Goal: Information Seeking & Learning: Learn about a topic

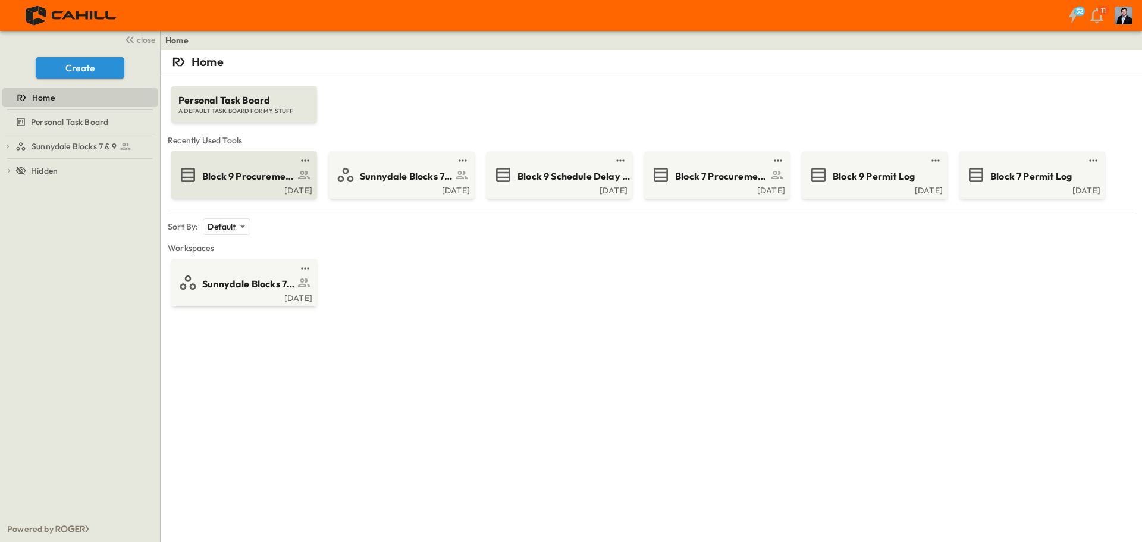
click at [218, 170] on span "Block 9 Procurement Log" at bounding box center [248, 176] width 92 height 14
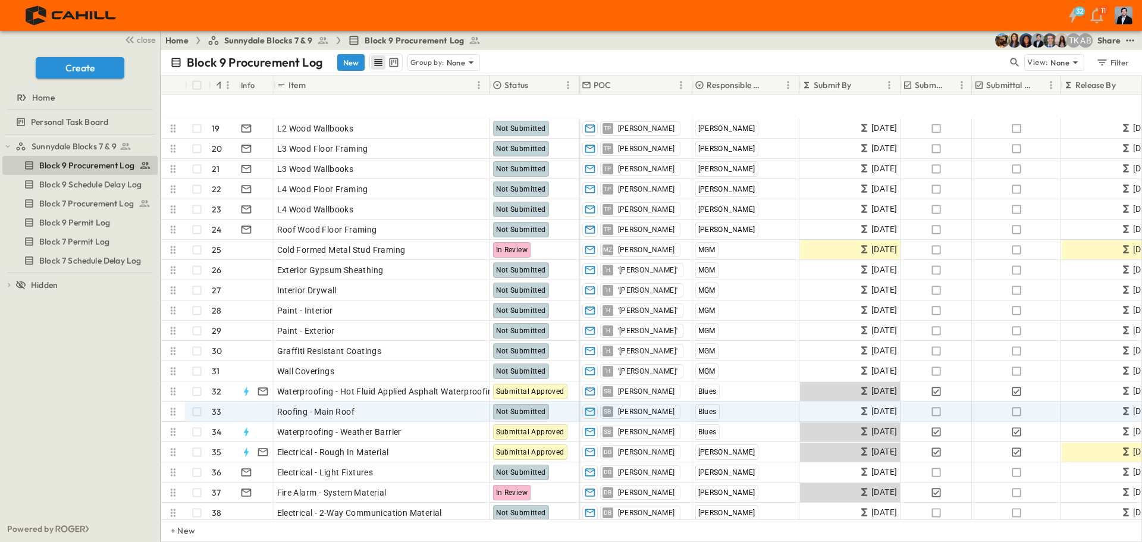
scroll to position [416, 0]
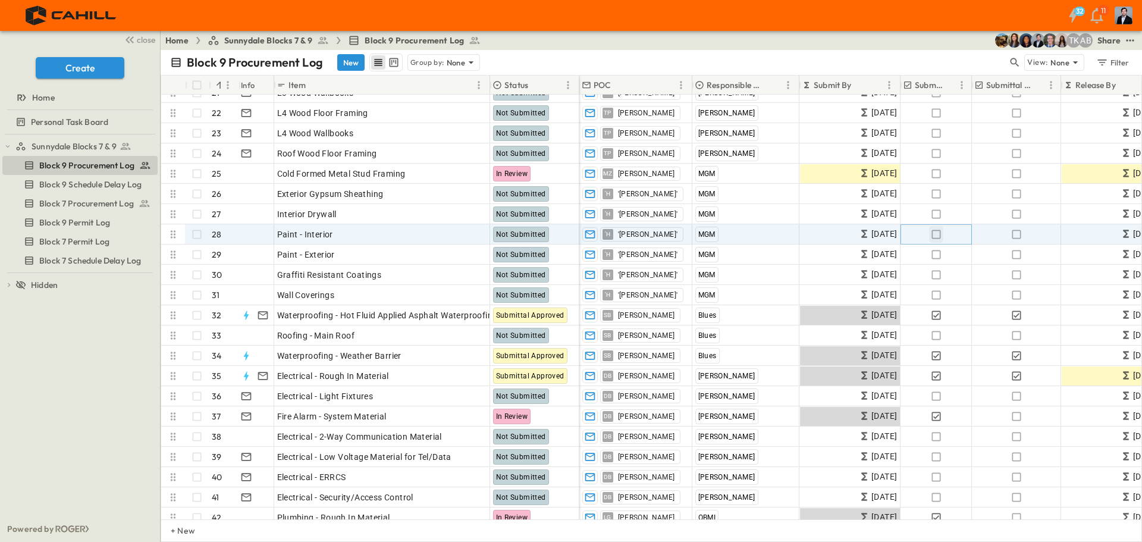
click at [935, 234] on icon "button" at bounding box center [936, 234] width 12 height 12
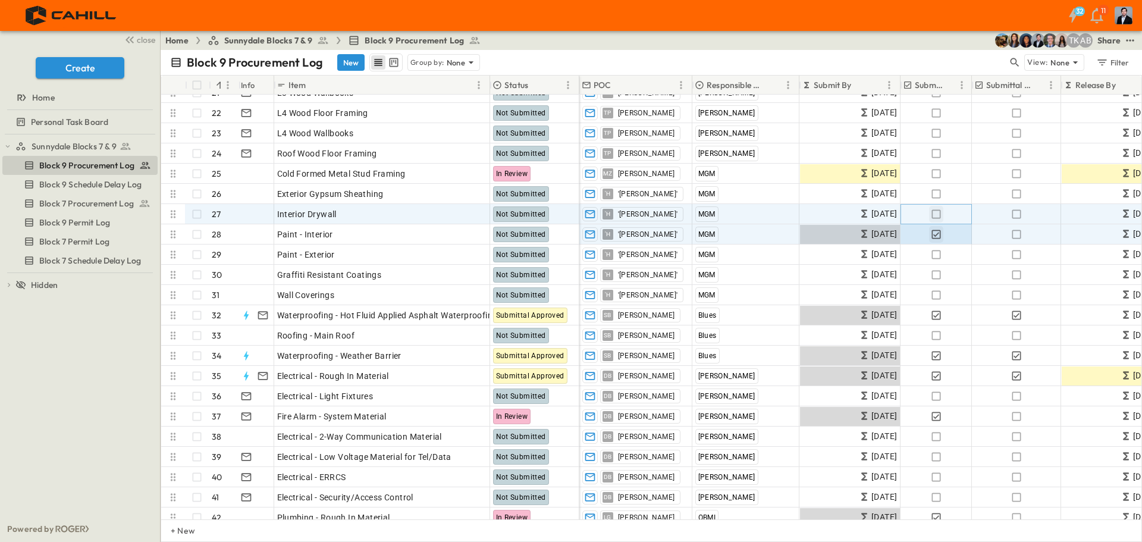
click at [934, 211] on icon "button" at bounding box center [936, 214] width 12 height 12
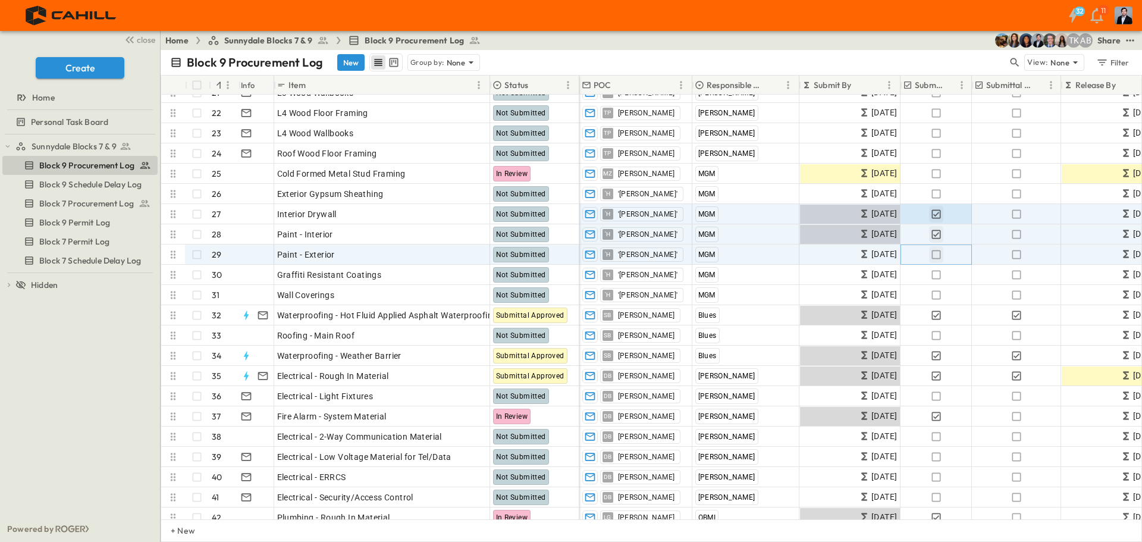
click at [935, 254] on icon "button" at bounding box center [936, 255] width 12 height 12
click at [936, 275] on icon "button" at bounding box center [936, 275] width 12 height 12
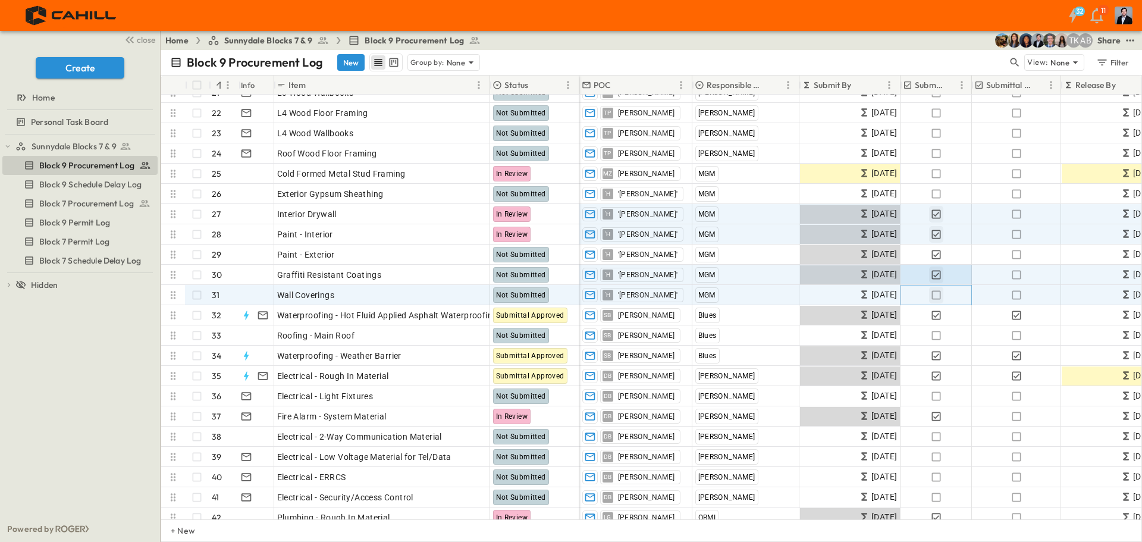
click at [936, 297] on icon "button" at bounding box center [936, 295] width 12 height 12
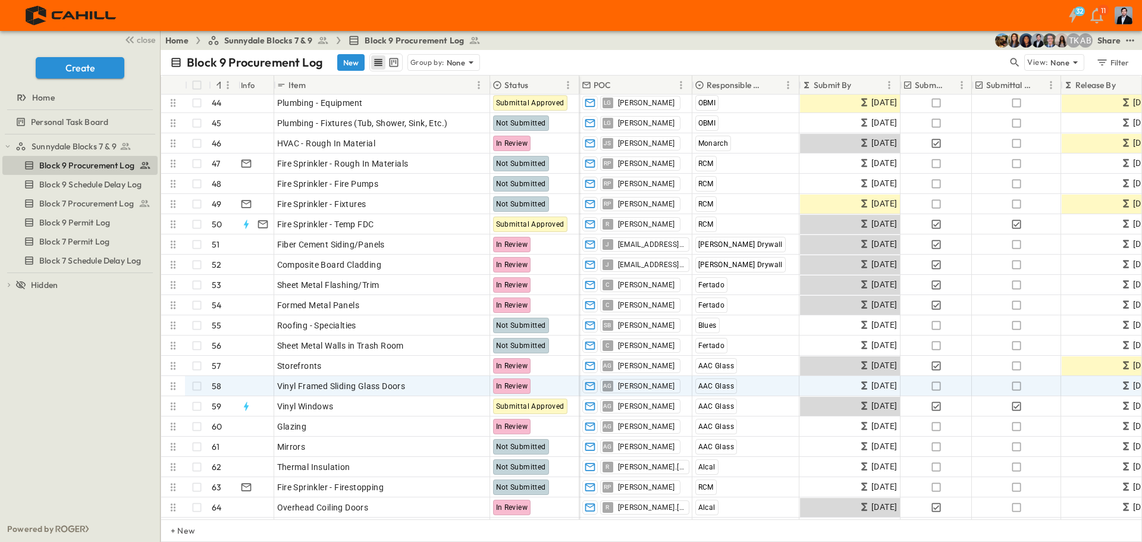
scroll to position [892, 0]
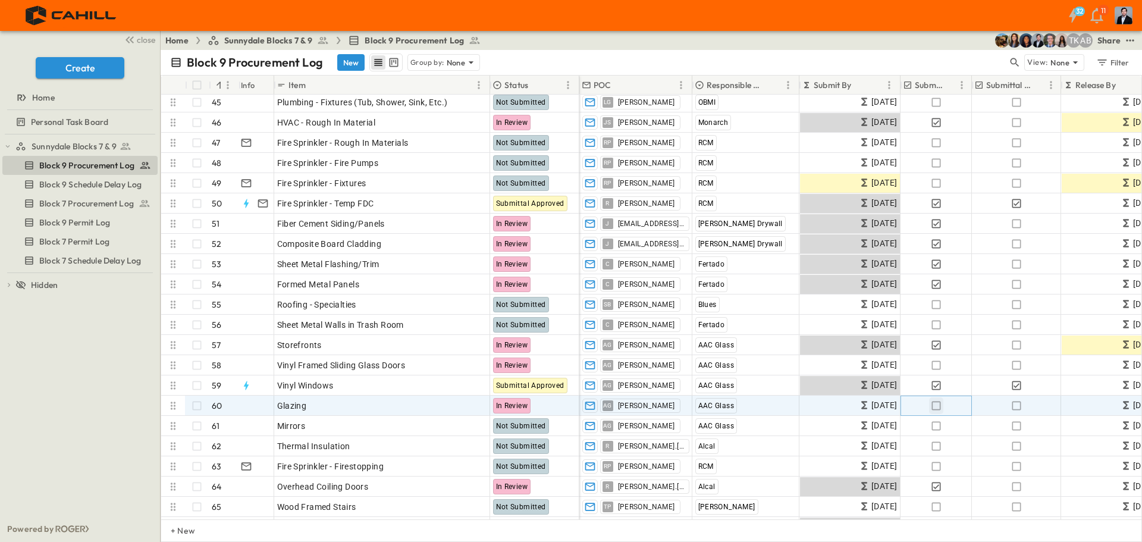
click at [935, 406] on icon "button" at bounding box center [936, 406] width 12 height 12
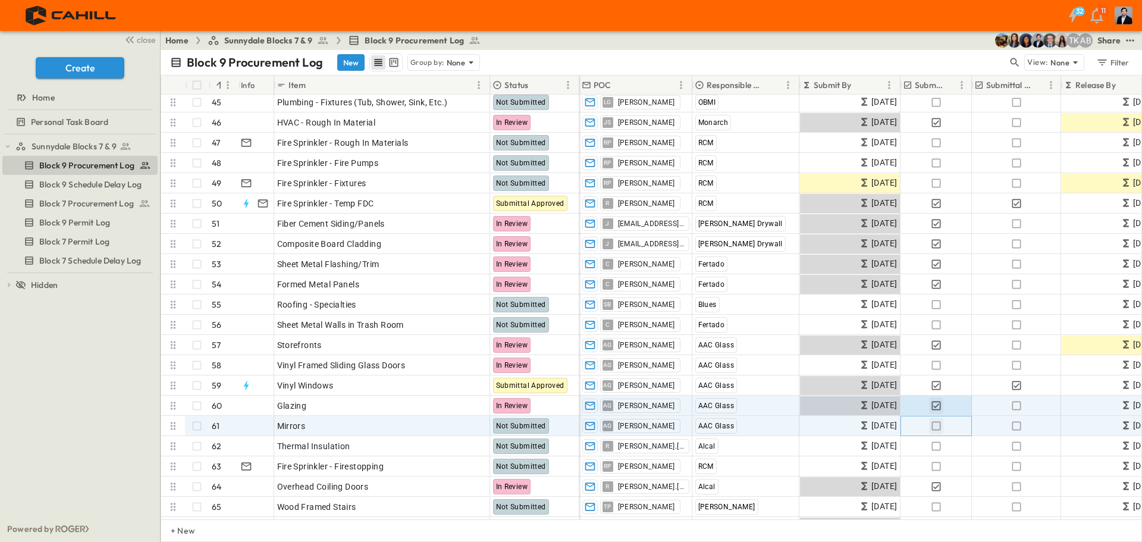
click at [936, 425] on icon "button" at bounding box center [936, 426] width 12 height 12
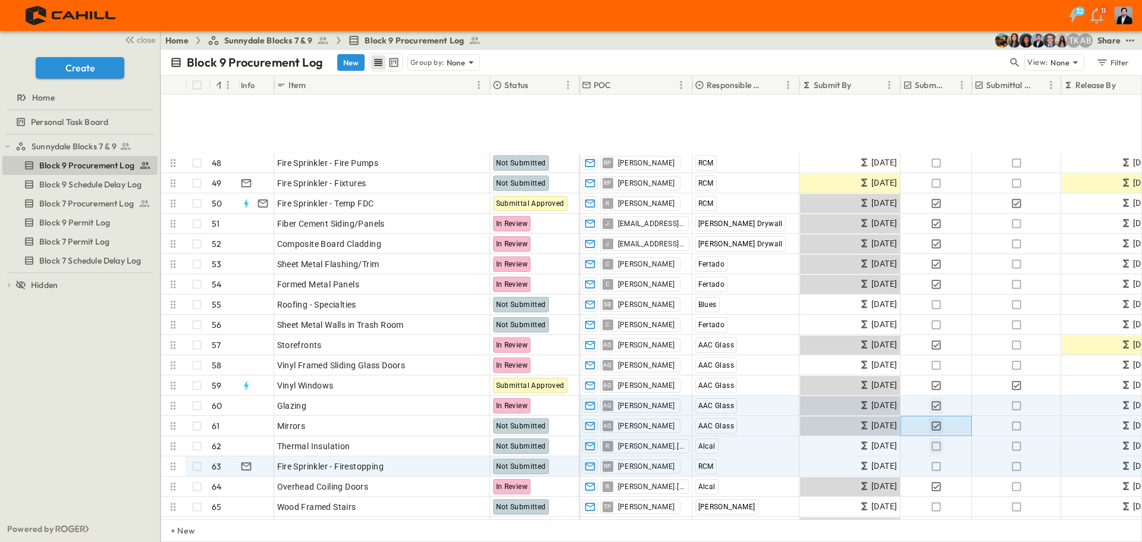
scroll to position [1011, 0]
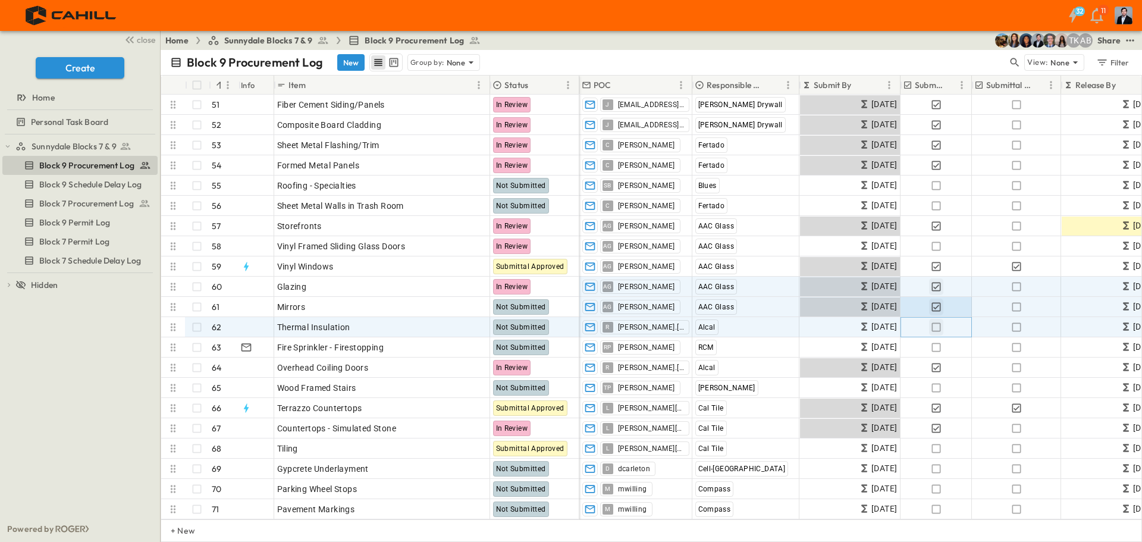
click at [935, 330] on icon "button" at bounding box center [936, 327] width 12 height 12
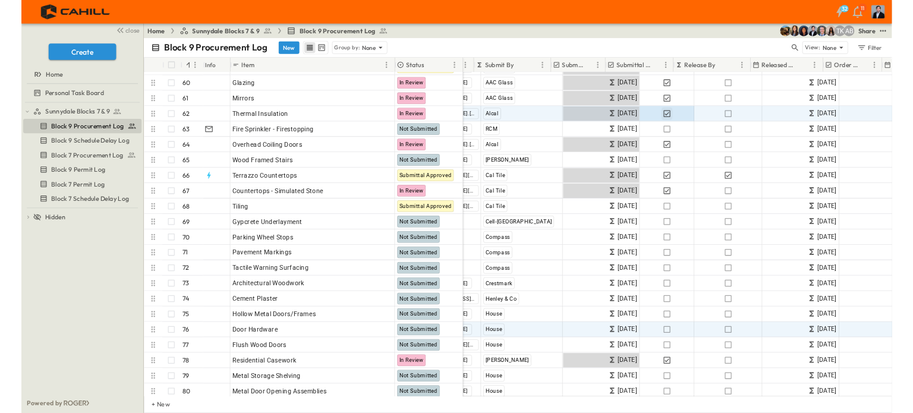
scroll to position [1189, 206]
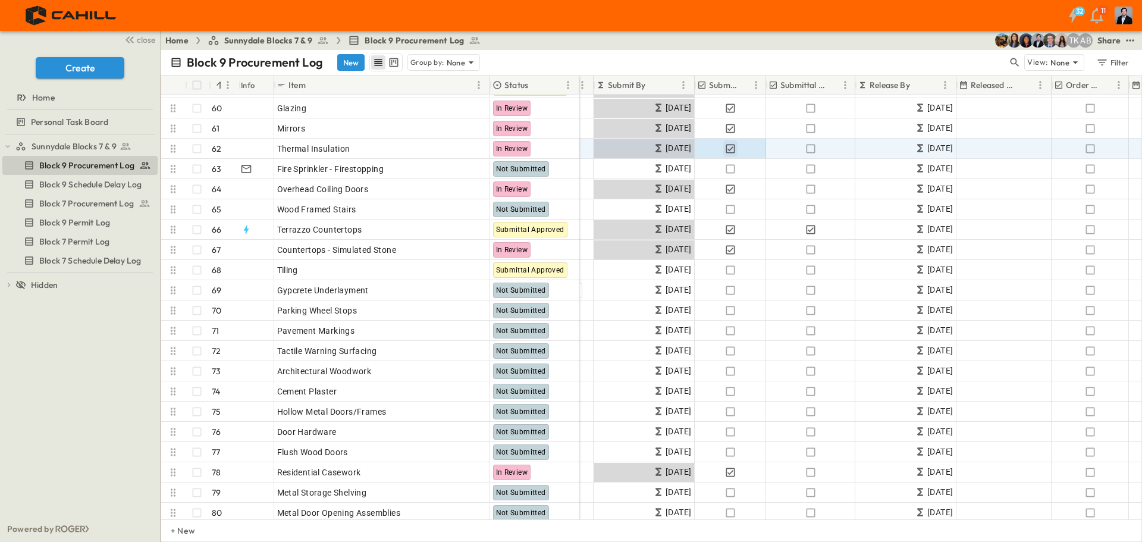
click at [110, 376] on div "Sunnydale Blocks 7 & 9 Block 9 Procurement Log Block 9 Schedule Delay Log Block…" at bounding box center [80, 324] width 160 height 381
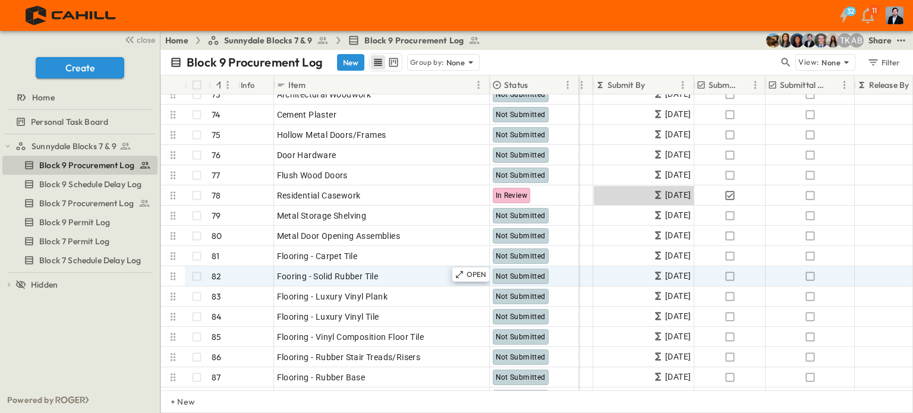
scroll to position [1486, 206]
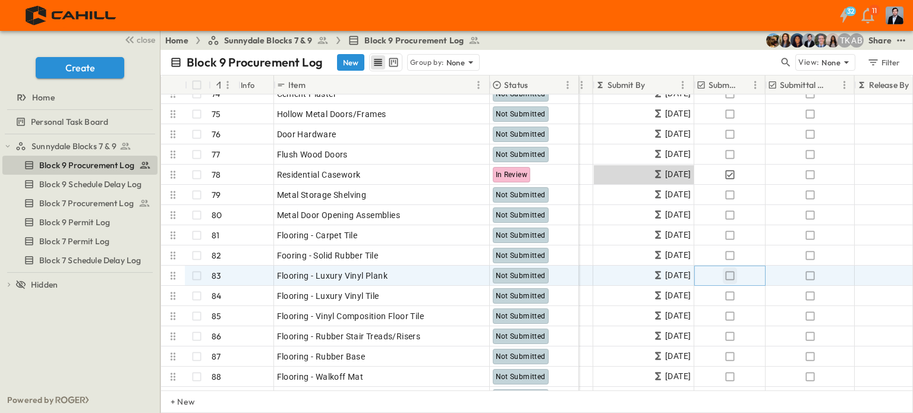
click at [730, 281] on icon "button" at bounding box center [730, 276] width 12 height 12
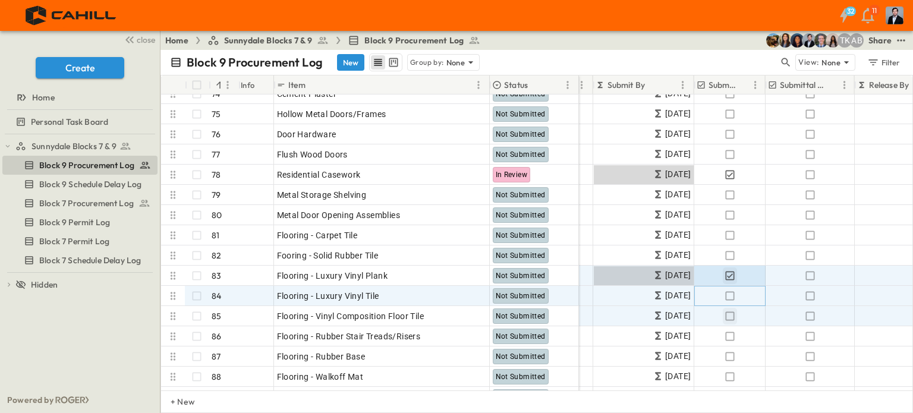
click at [730, 297] on icon "button" at bounding box center [730, 296] width 12 height 12
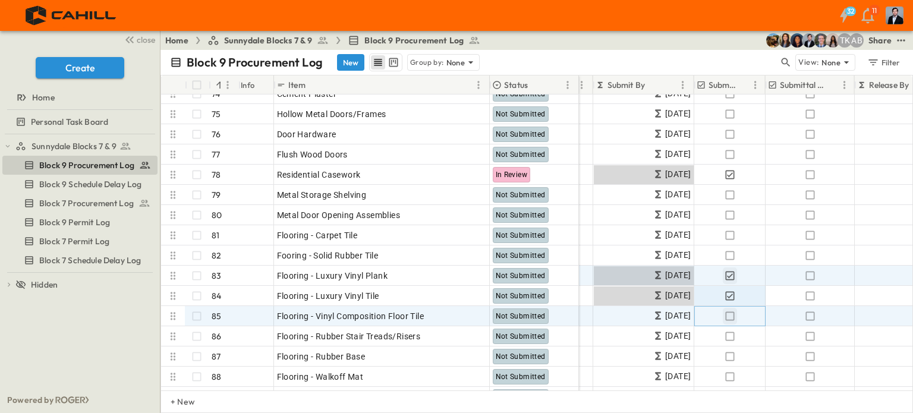
click at [730, 315] on icon "button" at bounding box center [730, 316] width 12 height 12
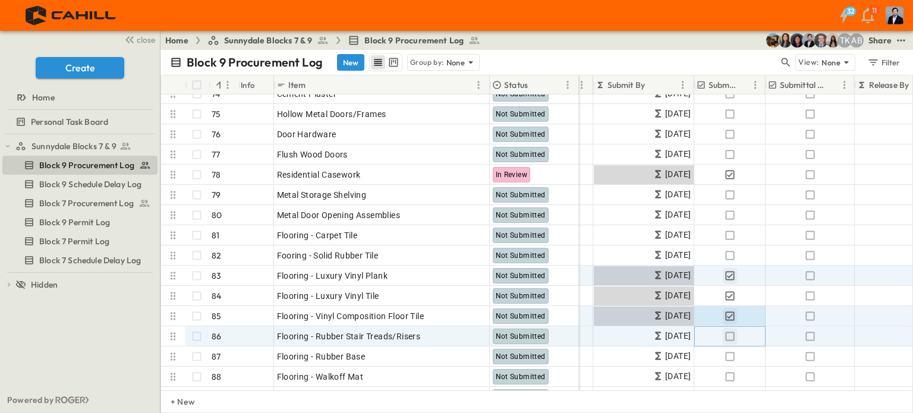
click at [730, 332] on icon "button" at bounding box center [730, 337] width 12 height 12
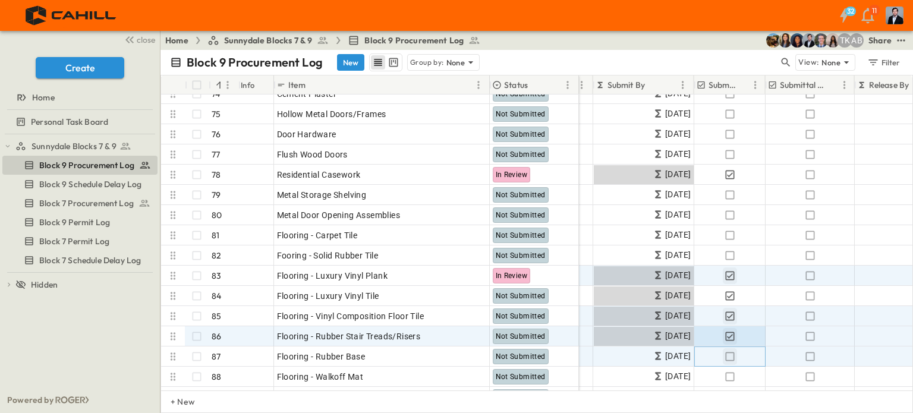
click at [730, 357] on icon "button" at bounding box center [730, 357] width 12 height 12
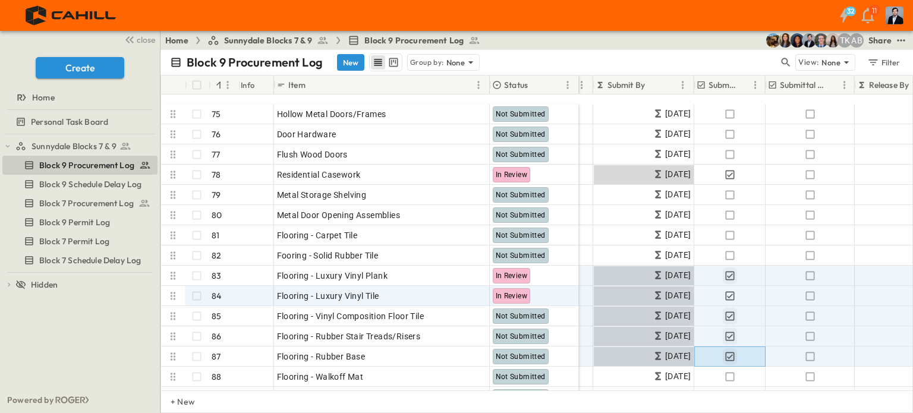
scroll to position [1546, 206]
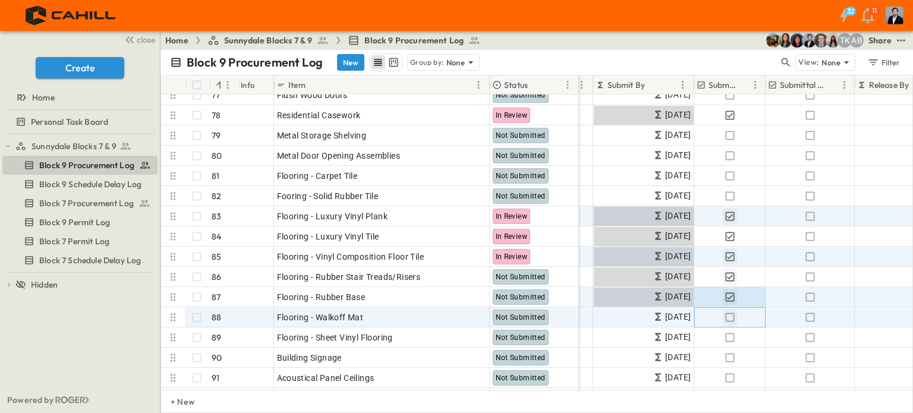
click at [730, 318] on icon "button" at bounding box center [730, 318] width 12 height 12
click at [731, 338] on icon "button" at bounding box center [730, 338] width 12 height 12
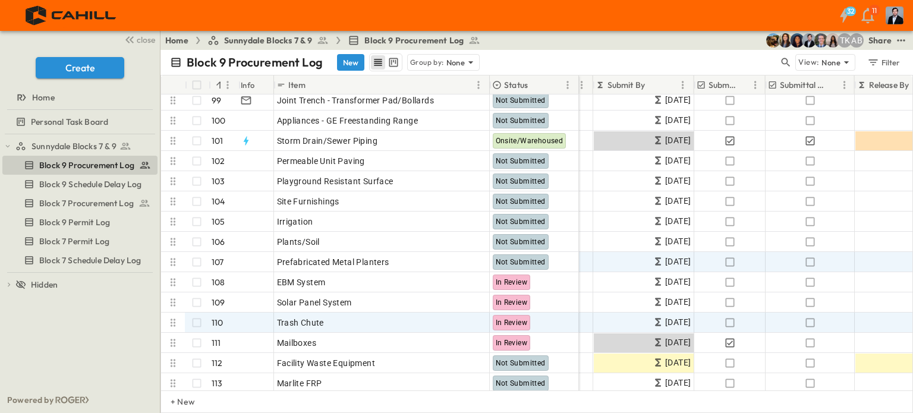
scroll to position [2021, 206]
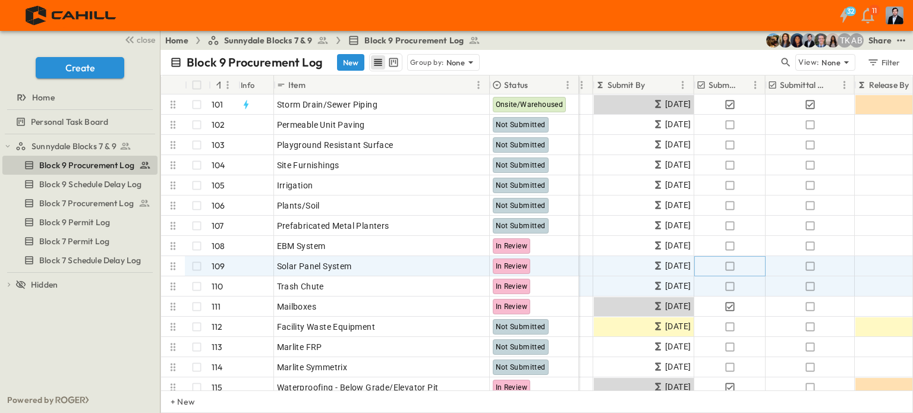
click at [732, 268] on icon "button" at bounding box center [730, 266] width 12 height 12
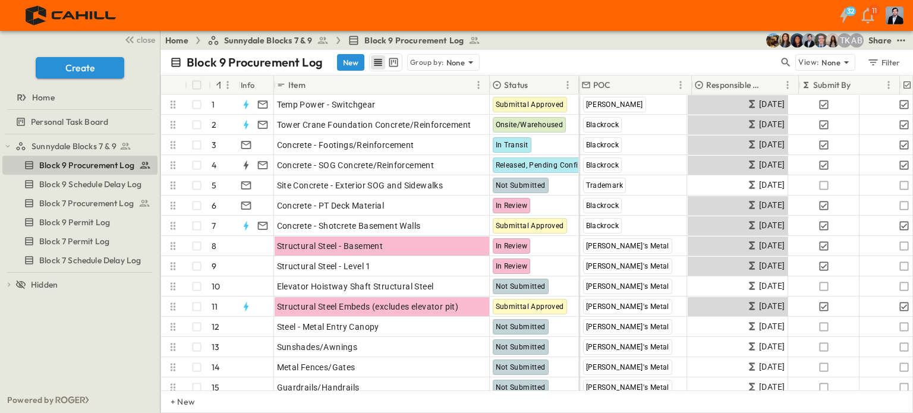
scroll to position [0, 0]
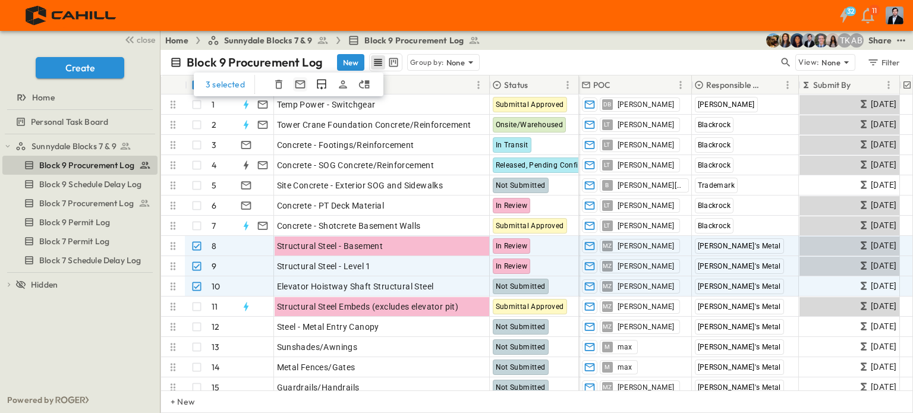
click at [298, 83] on icon "button" at bounding box center [300, 84] width 12 height 12
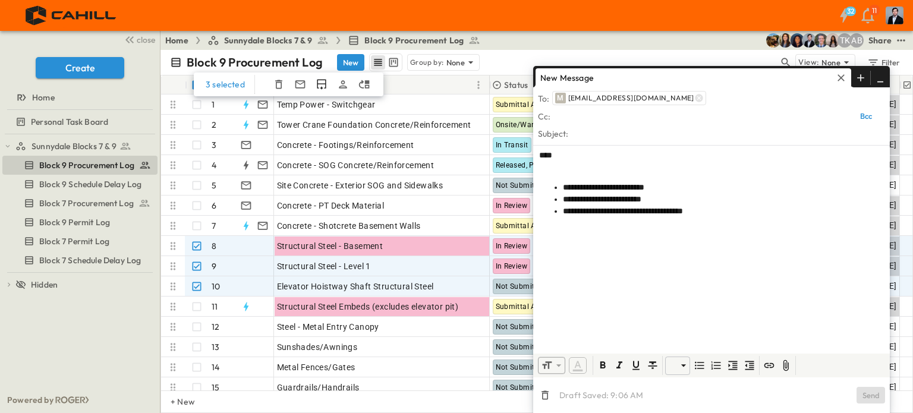
click at [585, 171] on p at bounding box center [711, 167] width 345 height 12
click at [842, 76] on icon "button" at bounding box center [841, 78] width 12 height 12
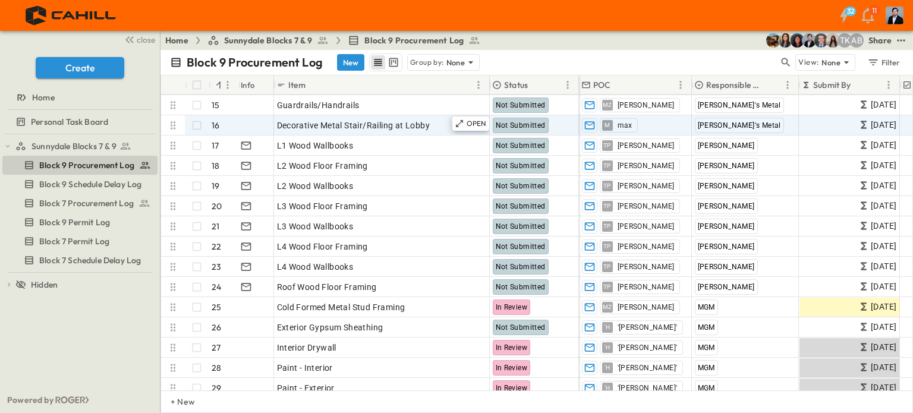
scroll to position [262, 0]
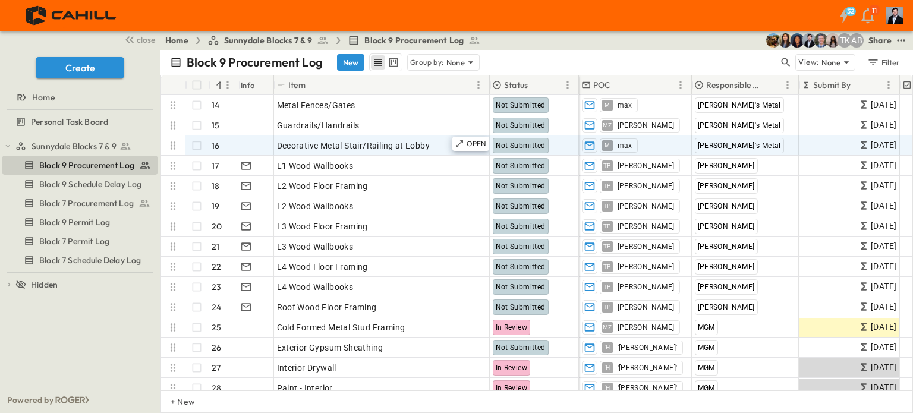
drag, startPoint x: 172, startPoint y: 213, endPoint x: 175, endPoint y: 117, distance: 96.4
click at [175, 117] on div "Elevator Hoistway Shaft Structural Steel 10 OPEN Elevator Hoistway Shaft Struct…" at bounding box center [370, 277] width 418 height 405
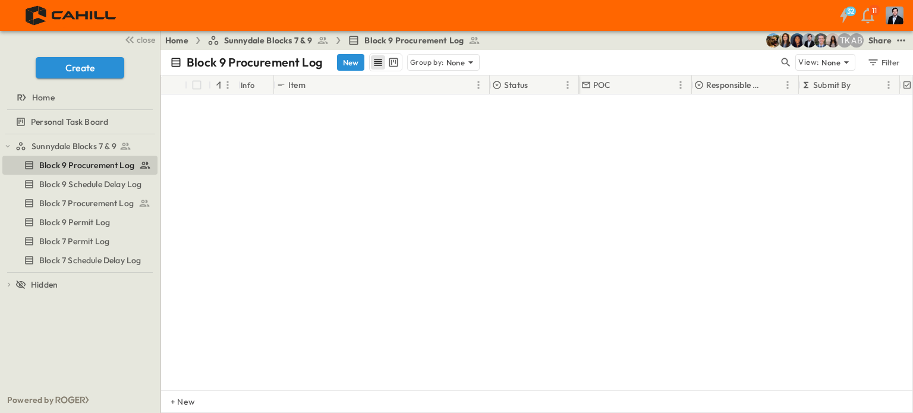
scroll to position [0, 0]
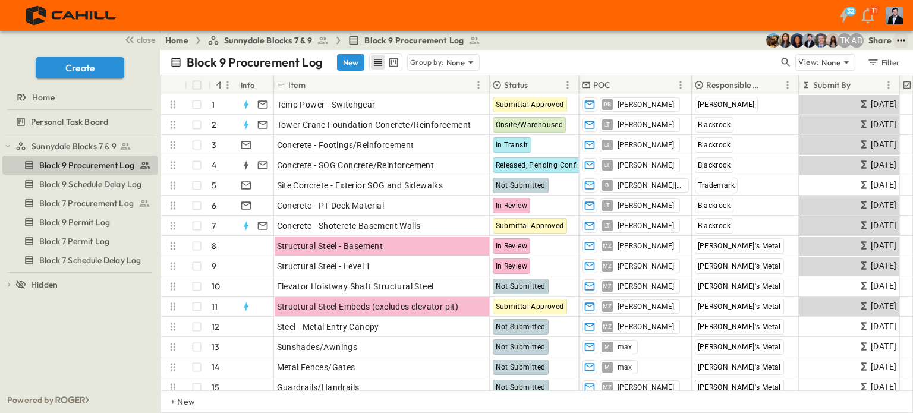
click at [898, 45] on icon "test" at bounding box center [901, 40] width 12 height 12
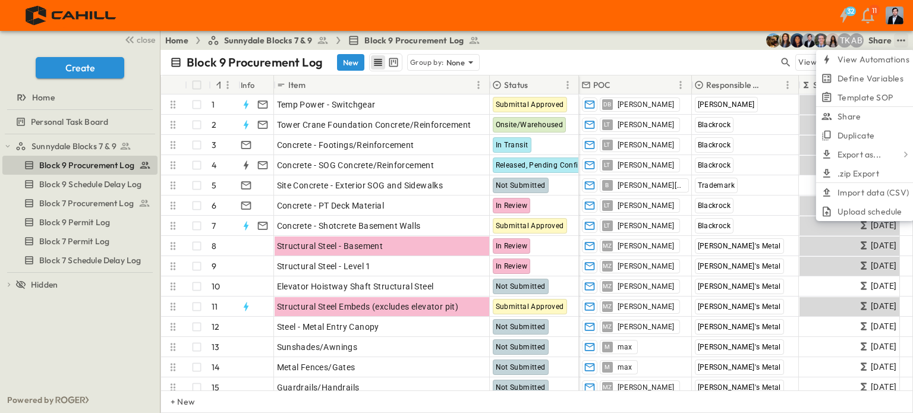
click at [875, 42] on div "Share" at bounding box center [880, 40] width 23 height 12
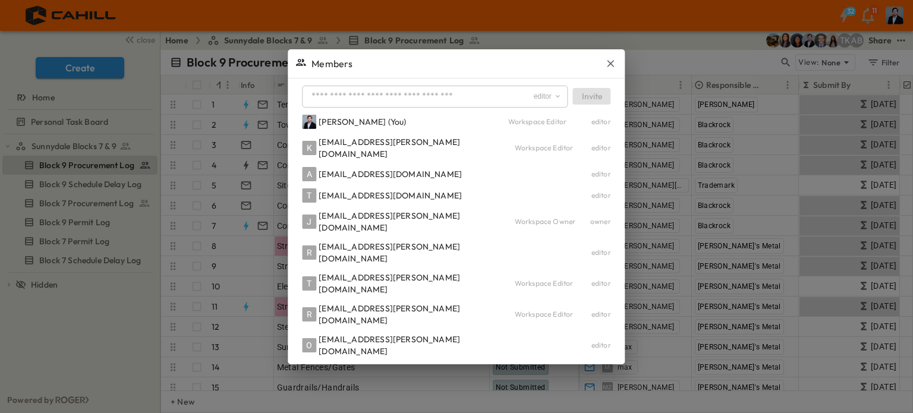
click at [605, 70] on icon "button" at bounding box center [611, 64] width 12 height 12
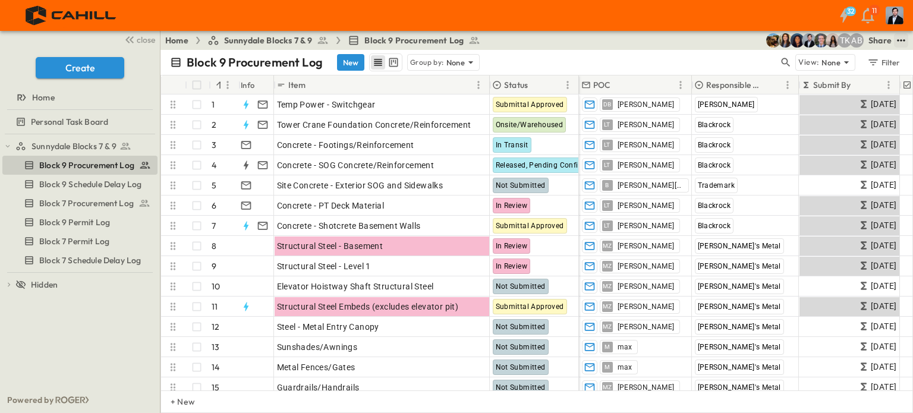
click at [905, 40] on icon "test" at bounding box center [901, 40] width 8 height 2
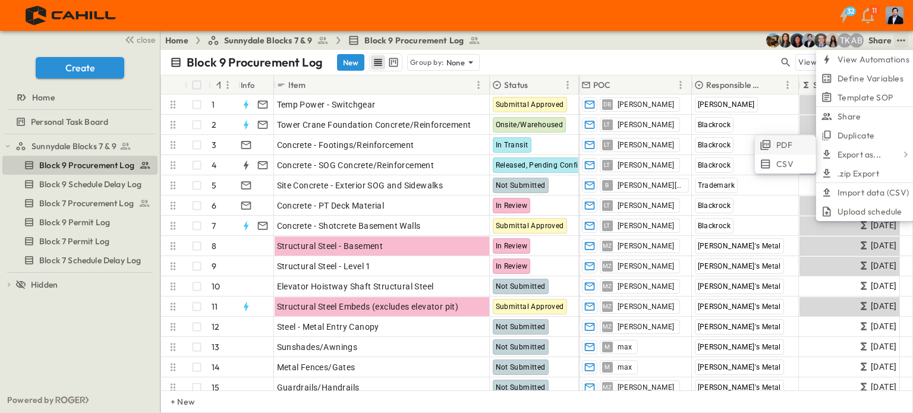
click at [785, 142] on span "PDF" at bounding box center [784, 145] width 16 height 12
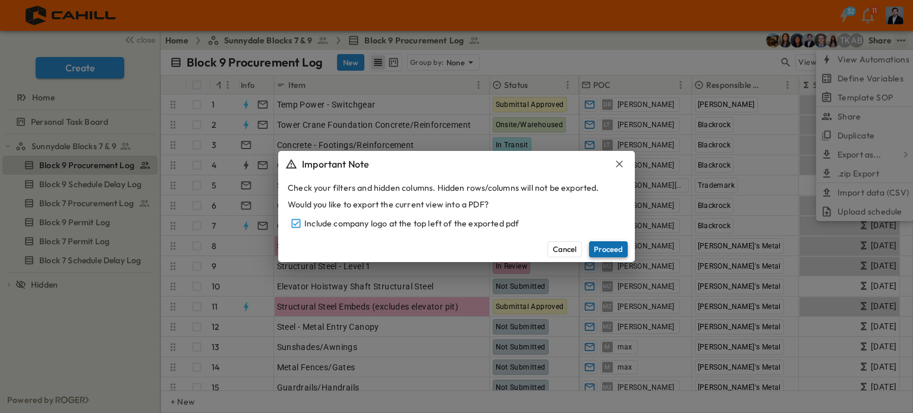
click at [604, 250] on button "Proceed" at bounding box center [608, 248] width 39 height 15
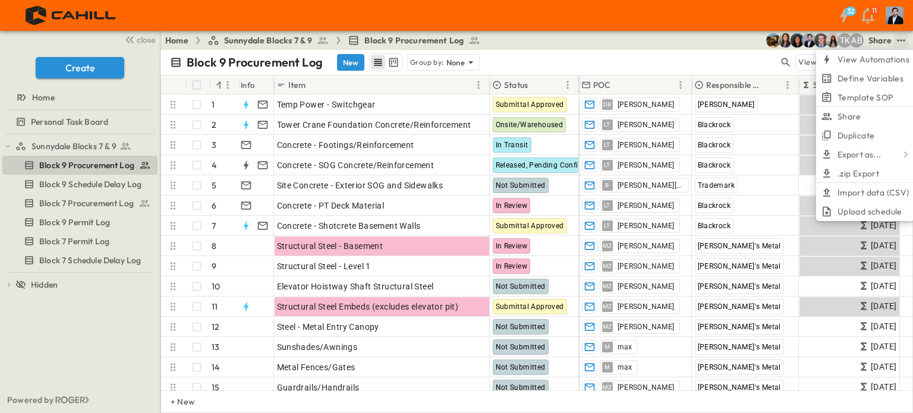
click at [751, 54] on div "Block 9 Procurement Log New Group by: None" at bounding box center [474, 63] width 609 height 18
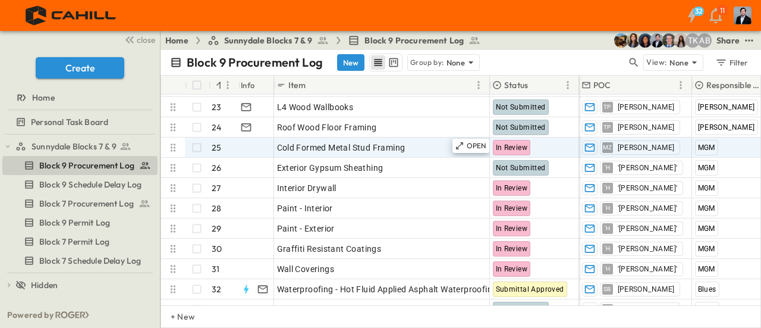
scroll to position [416, 0]
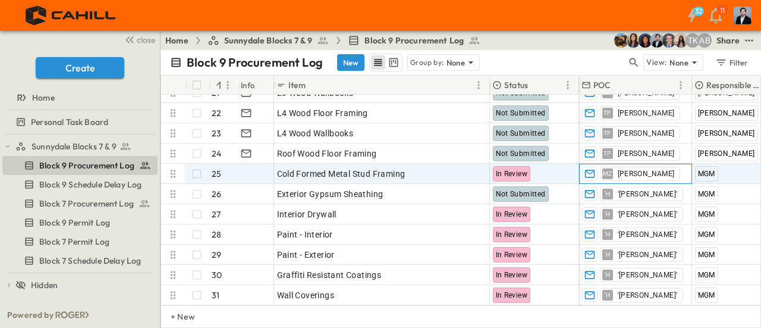
click at [618, 175] on span "[PERSON_NAME]" at bounding box center [646, 174] width 57 height 10
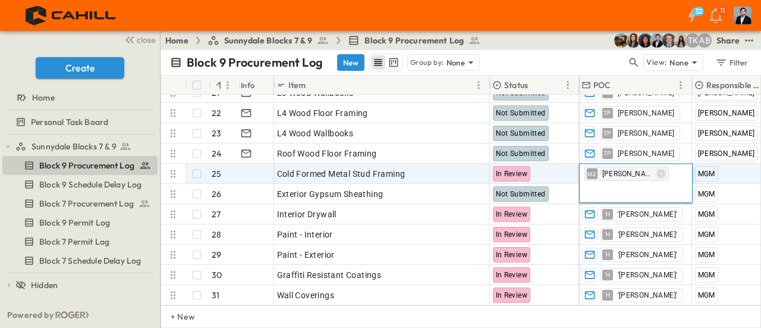
click at [657, 173] on icon "button" at bounding box center [661, 173] width 8 height 8
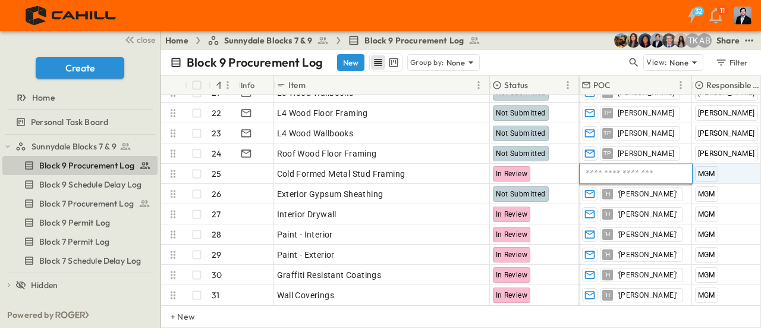
click at [629, 173] on input "text" at bounding box center [635, 173] width 103 height 14
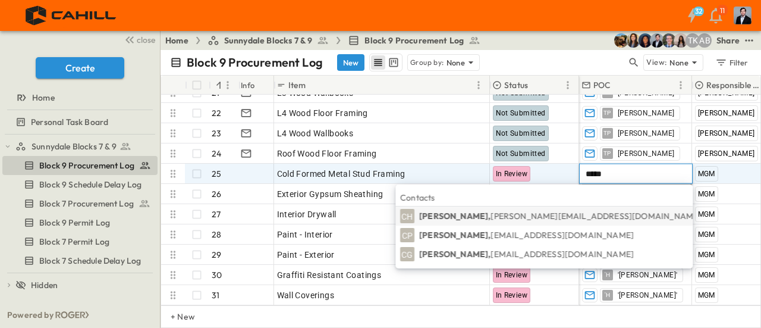
type input "*****"
drag, startPoint x: 593, startPoint y: 214, endPoint x: 580, endPoint y: 220, distance: 14.9
click at [593, 214] on span "[PERSON_NAME][EMAIL_ADDRESS][DOMAIN_NAME]" at bounding box center [596, 215] width 210 height 11
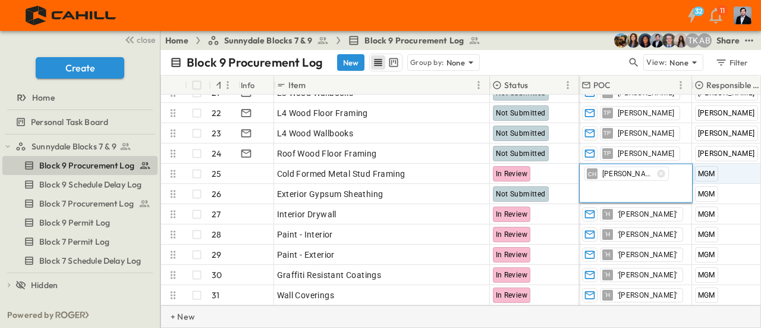
click at [540, 316] on div "+ New" at bounding box center [461, 316] width 600 height 23
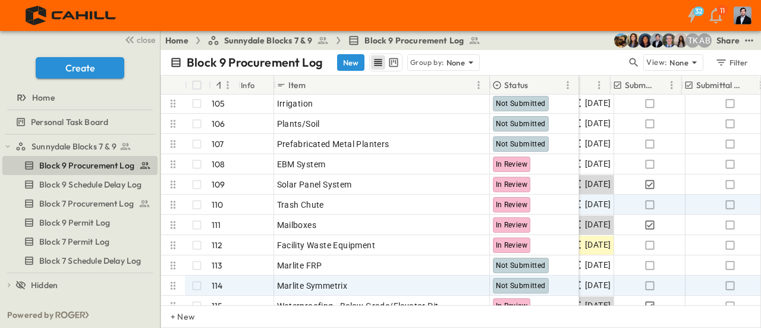
scroll to position [2104, 290]
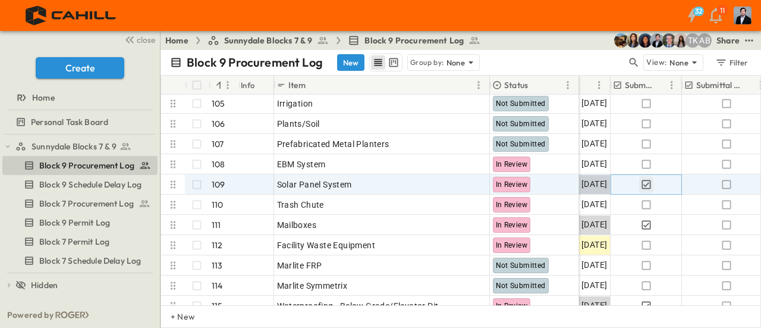
drag, startPoint x: 646, startPoint y: 180, endPoint x: 637, endPoint y: 185, distance: 9.6
click at [646, 180] on icon "button" at bounding box center [646, 184] width 12 height 12
click at [647, 183] on icon "button" at bounding box center [646, 184] width 12 height 12
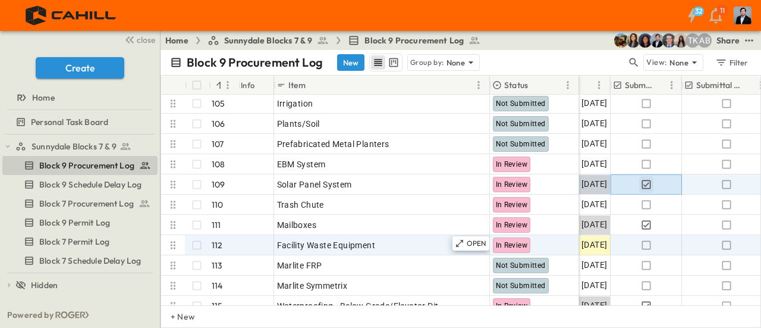
scroll to position [2163, 290]
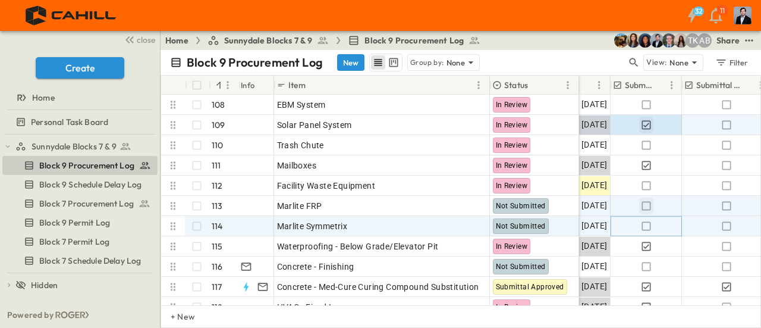
click at [643, 225] on icon "button" at bounding box center [646, 226] width 12 height 12
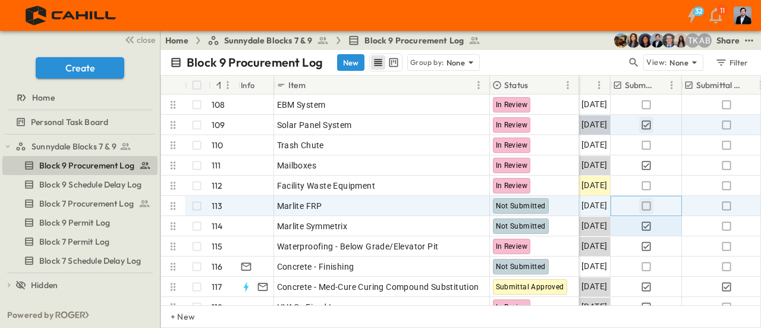
click at [644, 203] on icon "button" at bounding box center [646, 206] width 12 height 12
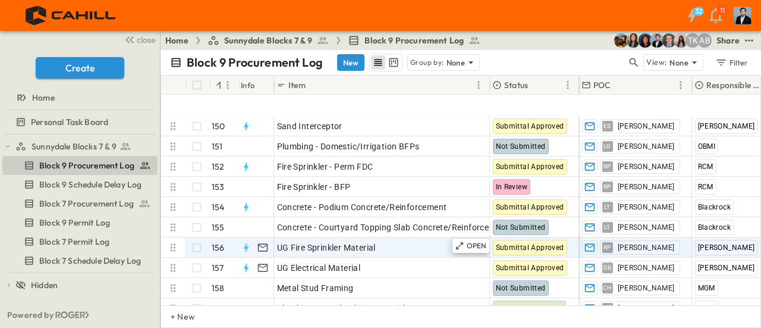
scroll to position [3055, 0]
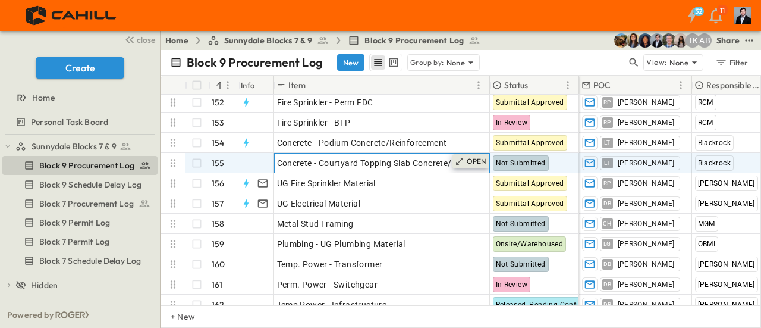
drag, startPoint x: 467, startPoint y: 158, endPoint x: 455, endPoint y: 158, distance: 11.9
click at [438, 153] on div "OPEN Concrete - Courtyard Topping Slab Concrete/Reinforcement" at bounding box center [382, 162] width 215 height 19
click at [458, 159] on icon at bounding box center [460, 161] width 10 height 10
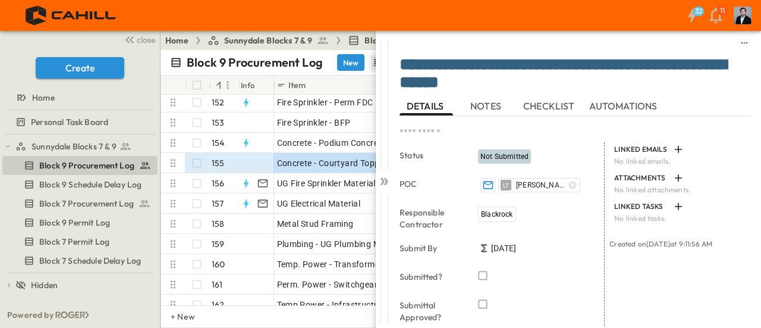
click at [342, 84] on div "Item" at bounding box center [373, 85] width 195 height 19
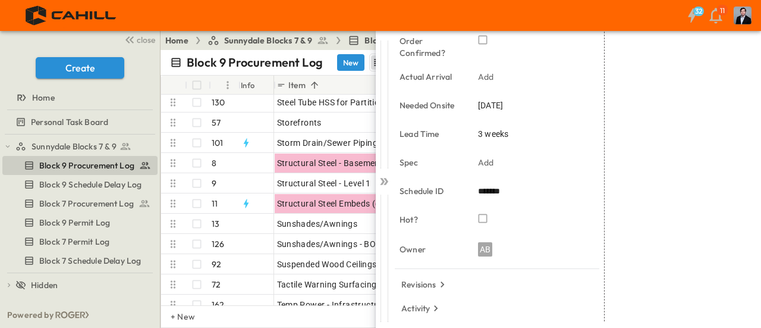
scroll to position [363, 0]
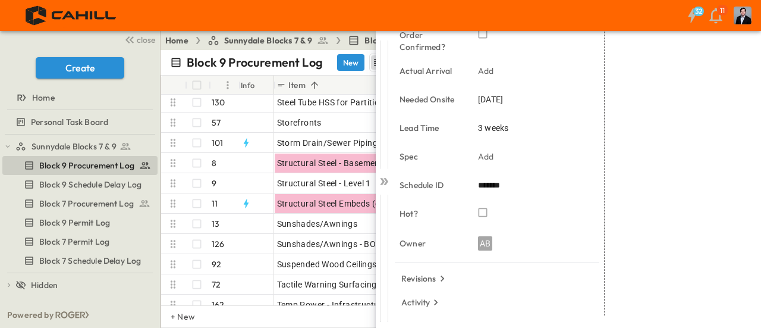
click at [528, 280] on div "Revisions Create View Concrete - Courtyard Topping Slab Concrete/Reinforcement …" at bounding box center [502, 280] width 205 height 24
click at [262, 228] on div at bounding box center [255, 223] width 37 height 19
click at [254, 224] on div at bounding box center [255, 223] width 37 height 19
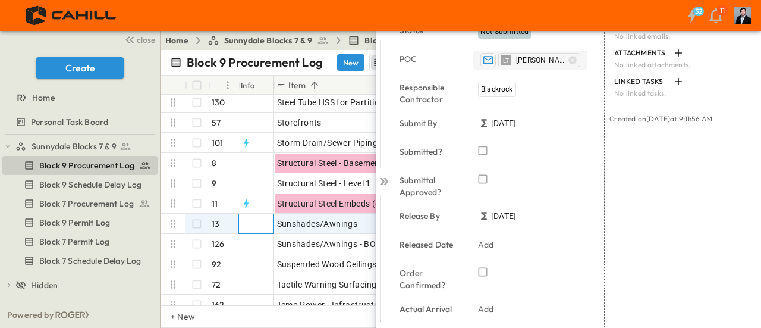
scroll to position [0, 0]
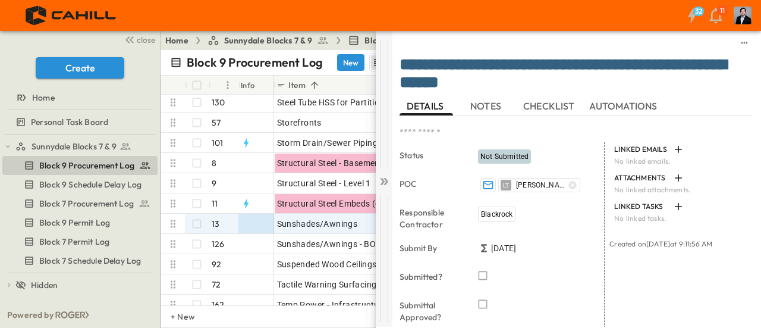
click at [386, 183] on icon at bounding box center [385, 181] width 5 height 7
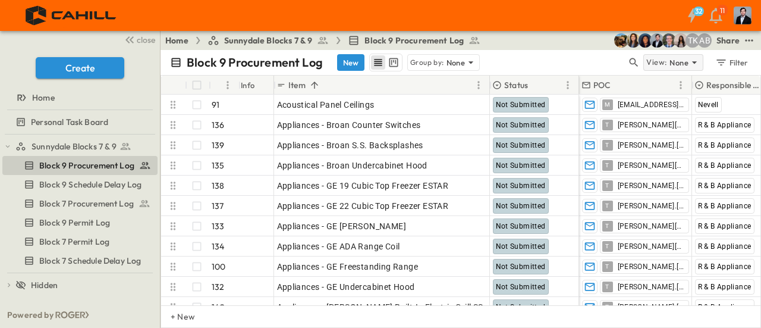
click at [667, 62] on p "View:" at bounding box center [656, 62] width 21 height 13
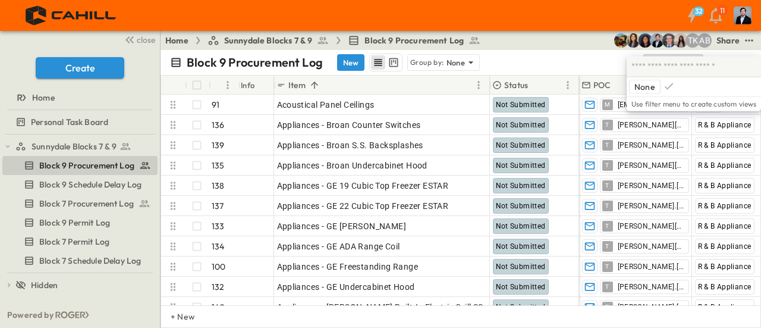
click at [586, 60] on div "Block 9 Procurement Log New Group by: None" at bounding box center [398, 63] width 457 height 18
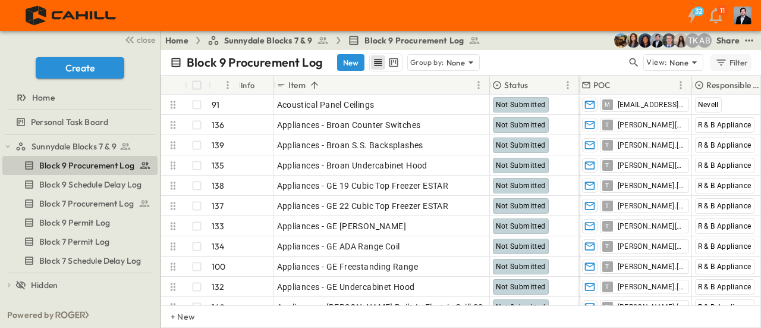
click at [742, 64] on div "Filter" at bounding box center [732, 62] width 34 height 13
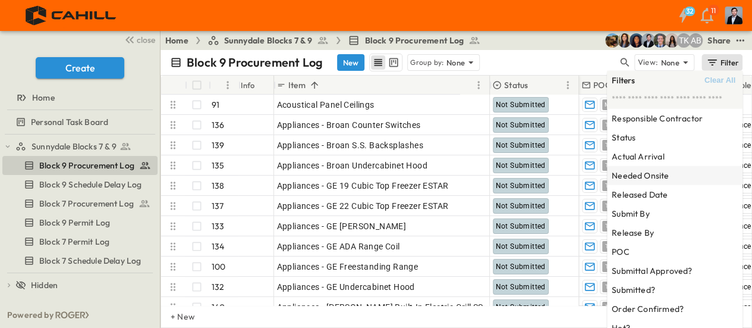
click at [660, 171] on h6 "Needed Onsite" at bounding box center [640, 175] width 57 height 12
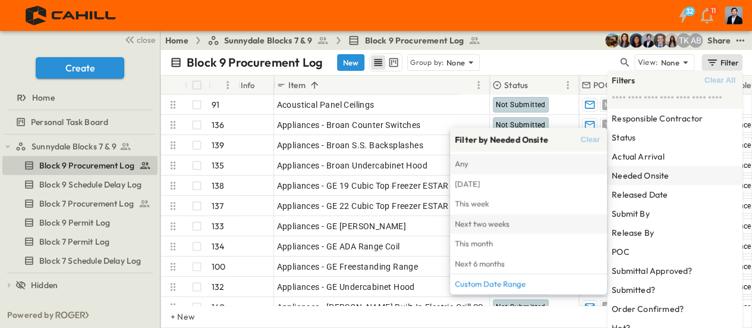
click at [505, 223] on span "Next two weeks" at bounding box center [528, 223] width 147 height 13
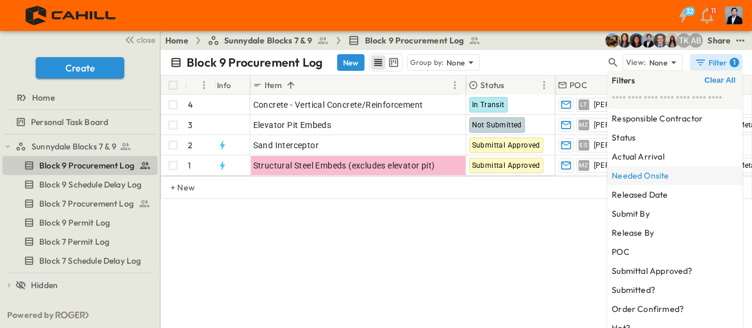
click at [661, 174] on h6 "Needed Onsite" at bounding box center [640, 175] width 57 height 12
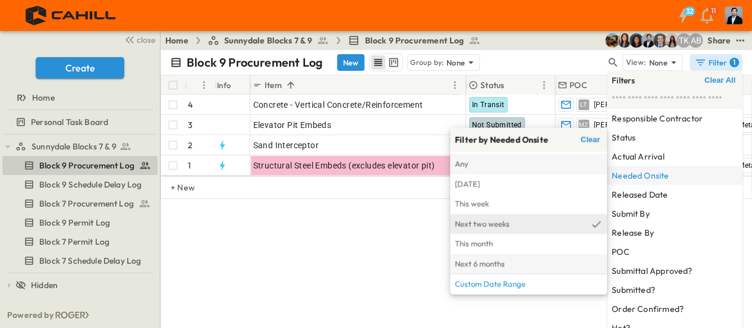
click at [515, 256] on li "Next 6 months" at bounding box center [528, 264] width 157 height 20
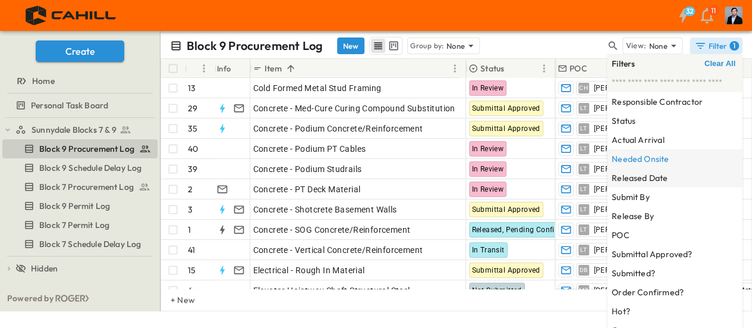
scroll to position [83, 0]
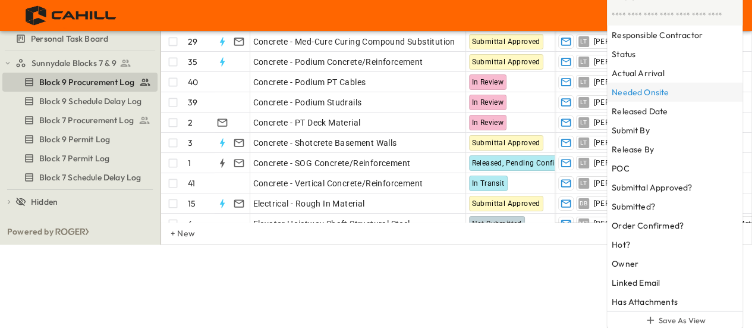
click at [540, 244] on html "32 11 close Create Home Personal Task Board Sunnydale Blocks 7 & 9 Block 9 Proc…" at bounding box center [376, 81] width 752 height 328
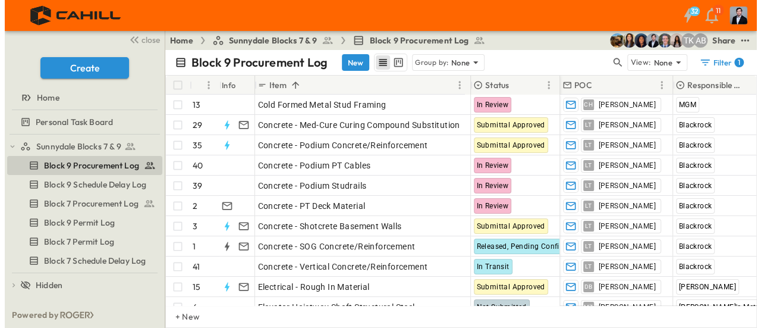
scroll to position [0, 0]
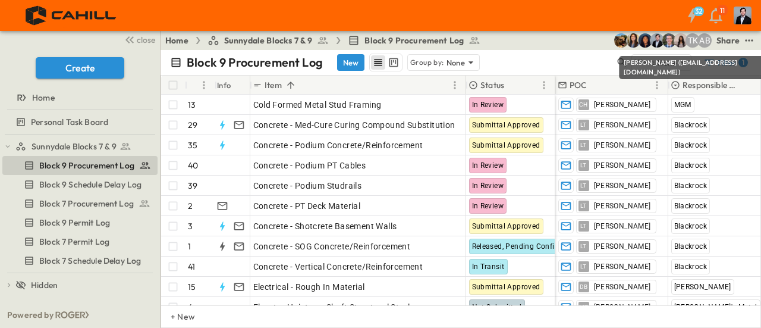
click at [735, 62] on div "[PERSON_NAME] ([EMAIL_ADDRESS][DOMAIN_NAME])" at bounding box center [708, 67] width 178 height 23
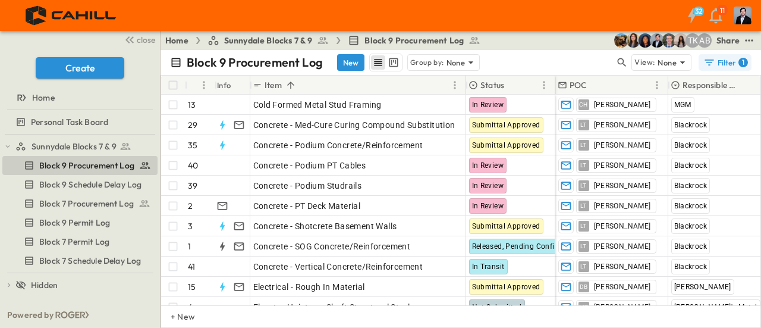
click at [712, 63] on icon "button" at bounding box center [709, 62] width 12 height 12
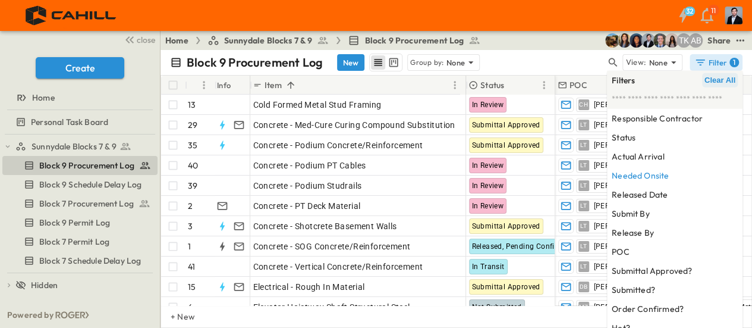
click at [722, 83] on span "Clear All" at bounding box center [720, 81] width 31 height 10
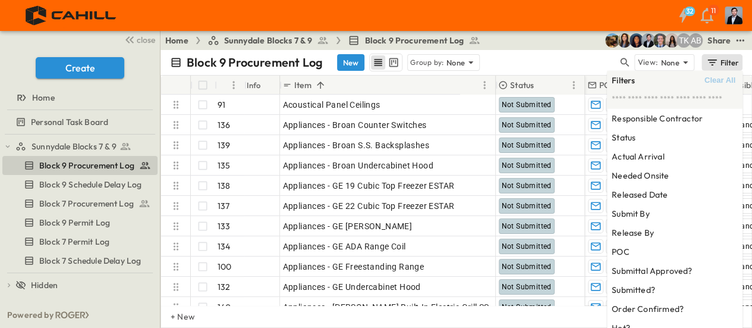
click at [584, 63] on div "Block 9 Procurement Log New Group by: None" at bounding box center [394, 63] width 448 height 18
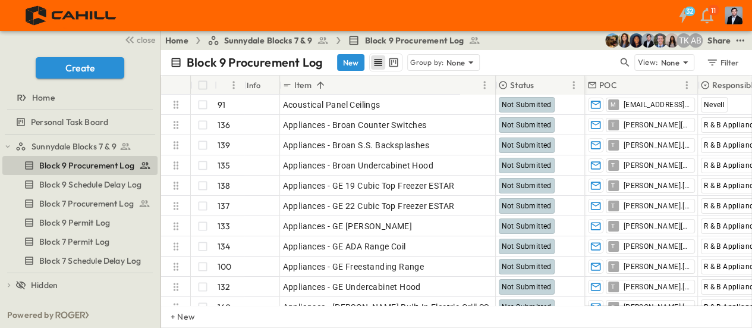
click at [584, 63] on div "Block 9 Procurement Log New Group by: None" at bounding box center [394, 63] width 448 height 18
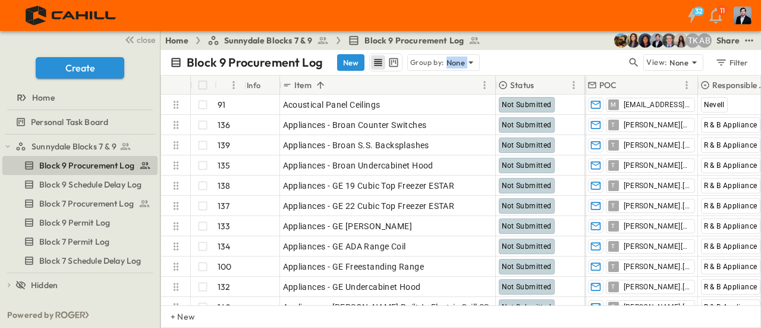
click at [221, 86] on icon at bounding box center [216, 85] width 12 height 12
click at [225, 82] on icon "Sort" at bounding box center [225, 84] width 7 height 7
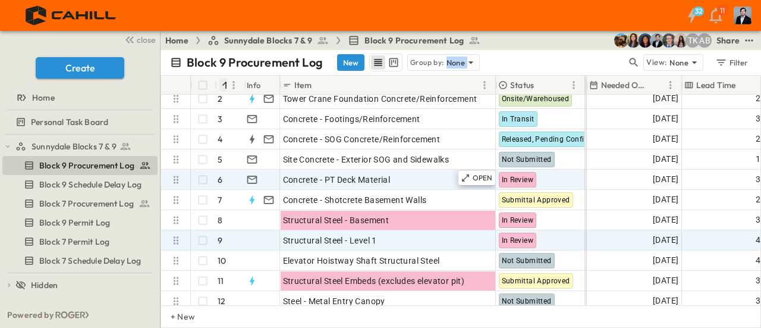
scroll to position [0, 848]
